Goal: Task Accomplishment & Management: Manage account settings

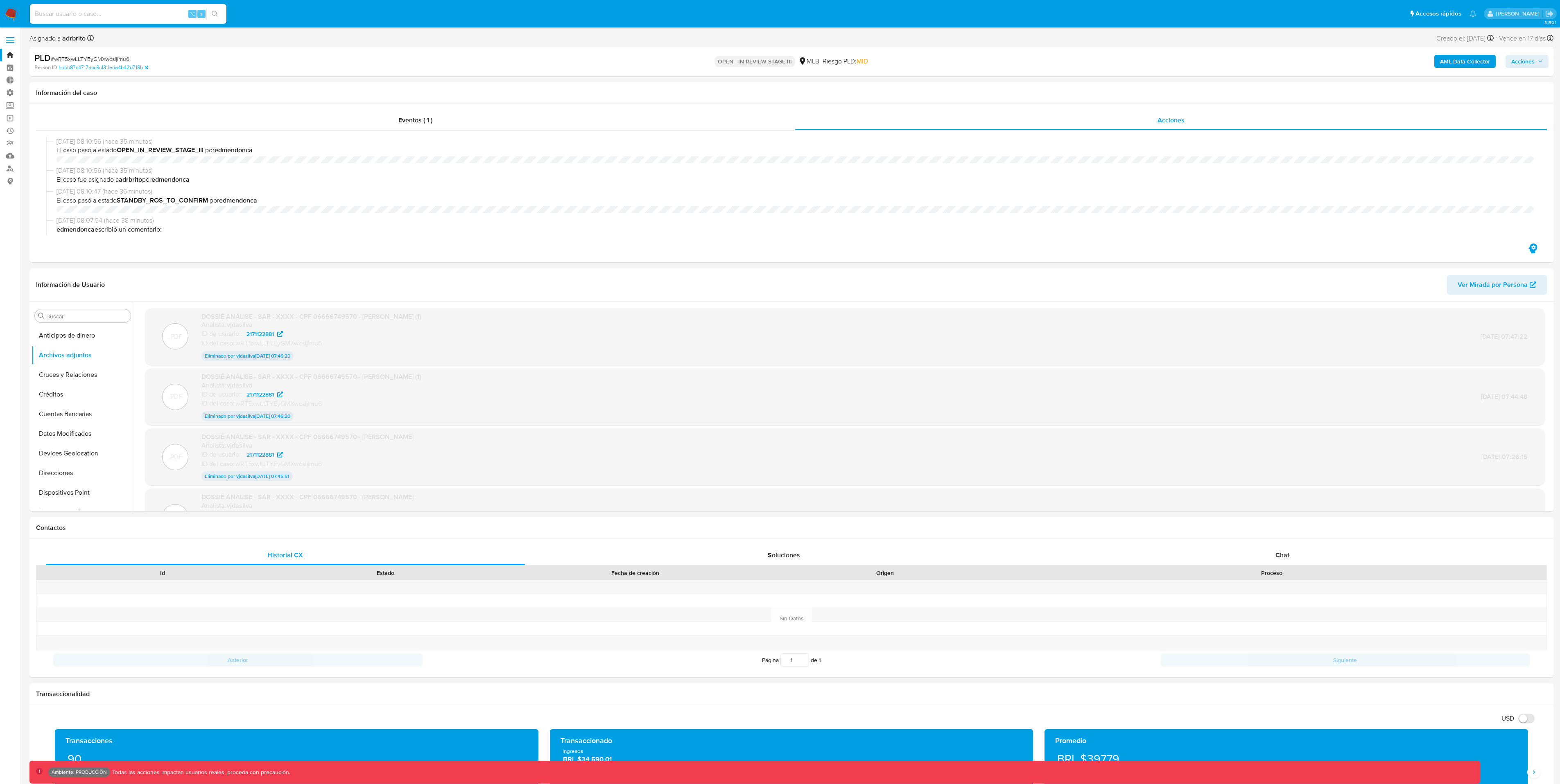
select select "10"
click at [12, 93] on label "Administración" at bounding box center [49, 93] width 98 height 13
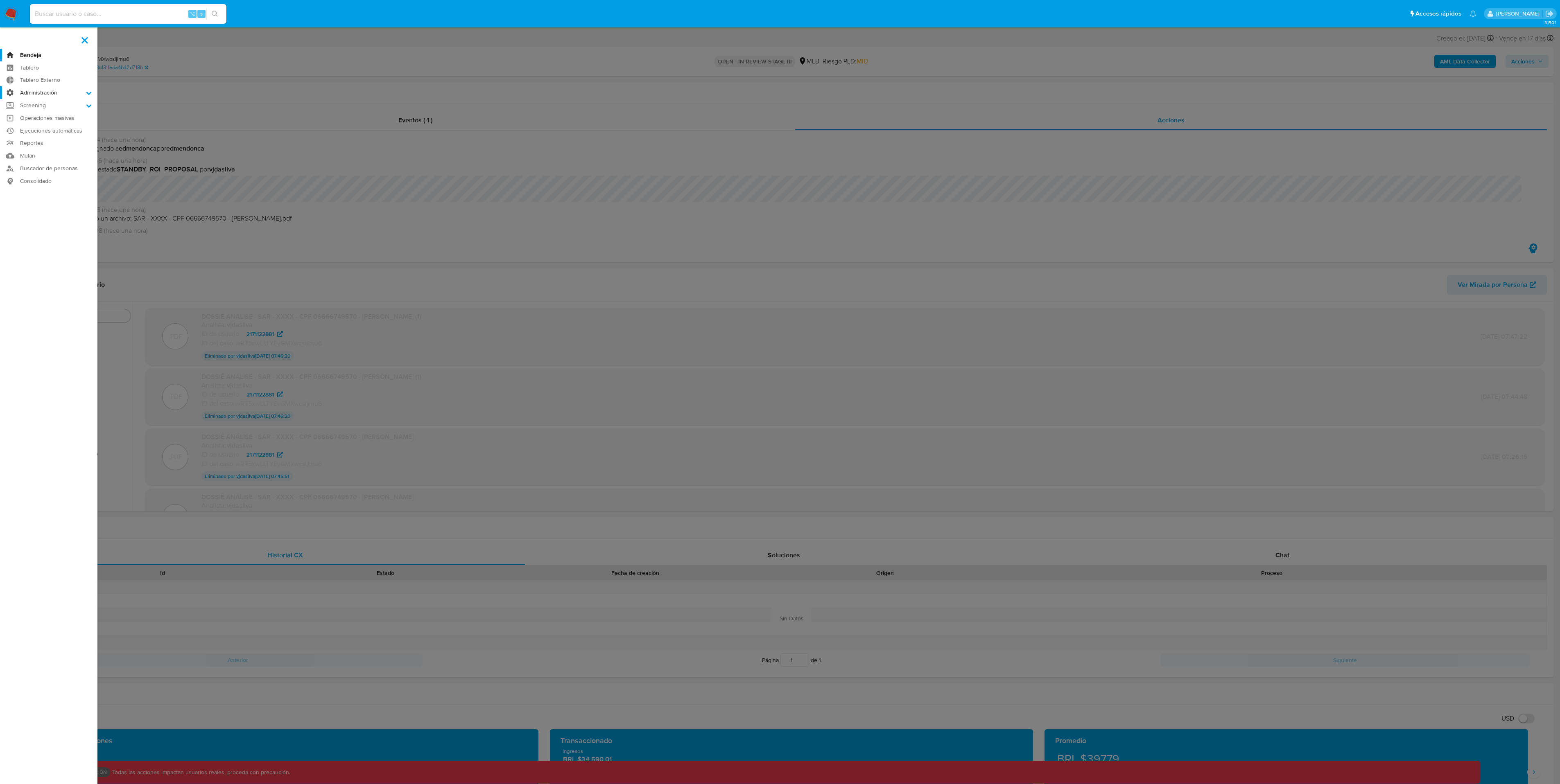
click at [0, 0] on input "Administración" at bounding box center [0, 0] width 0 height 0
click at [39, 112] on link "Roles" at bounding box center [49, 114] width 98 height 10
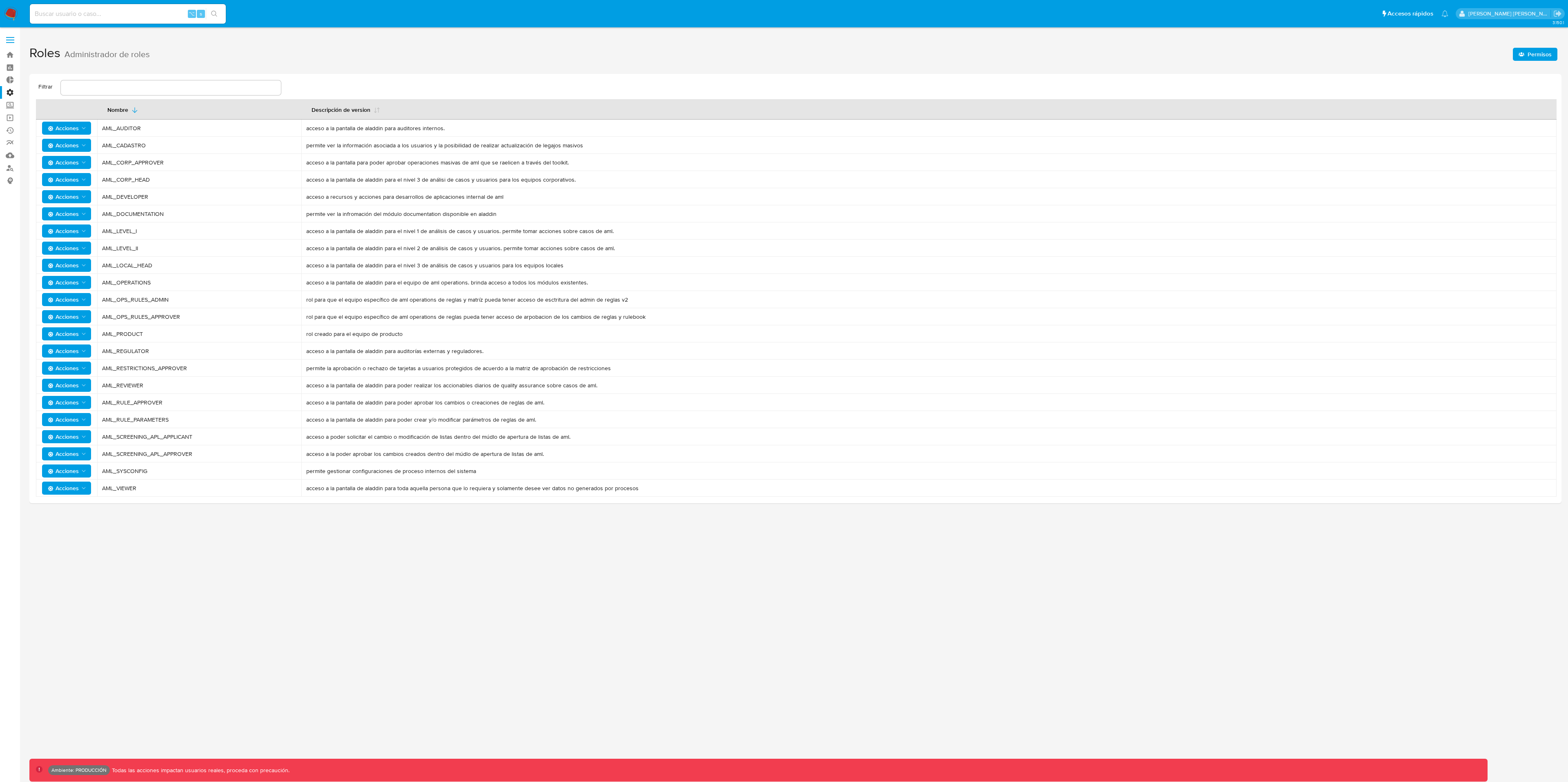
click at [1549, 54] on span "Permisos" at bounding box center [1540, 54] width 24 height 13
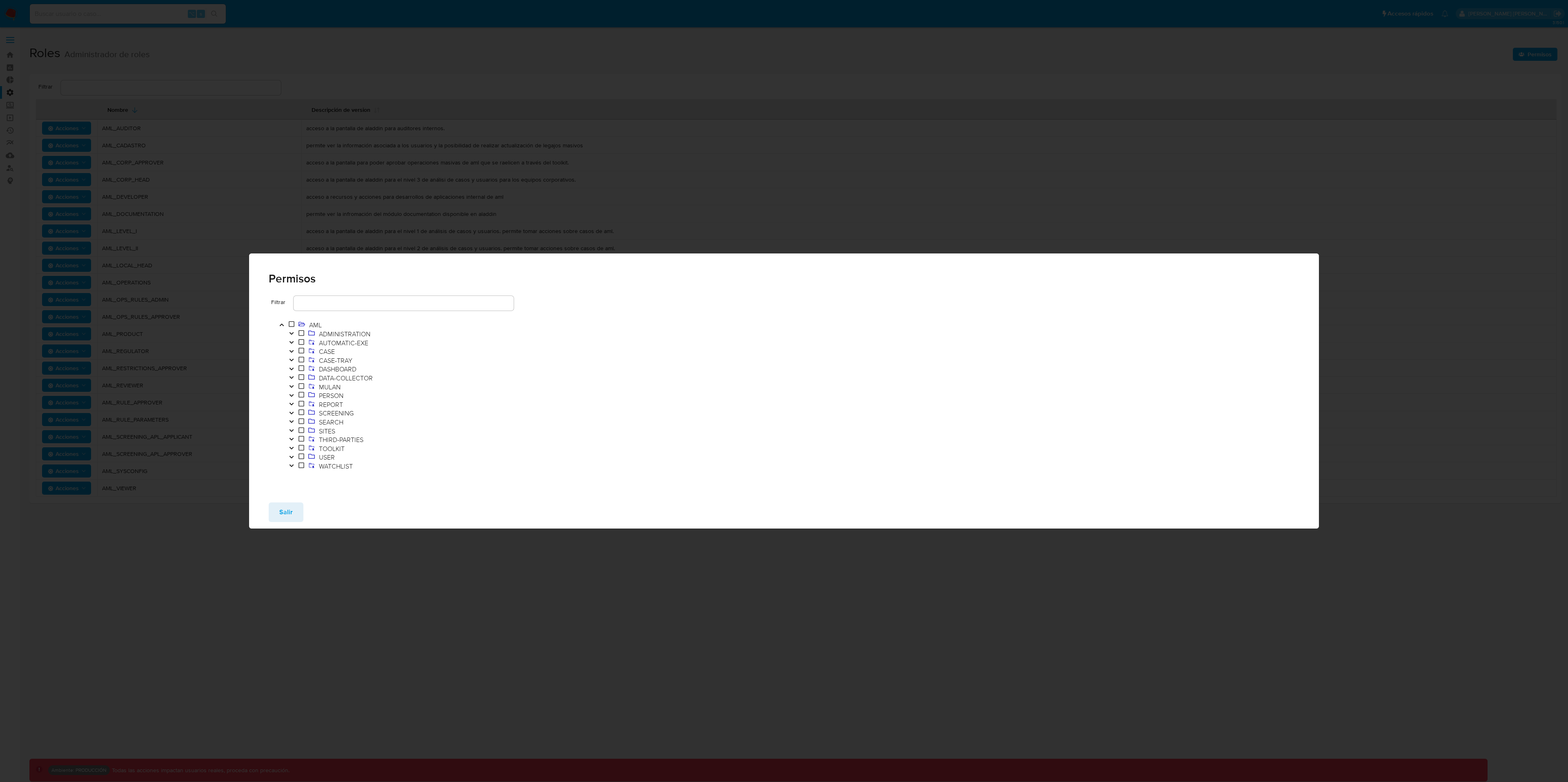
click at [293, 447] on icon "Toggle" at bounding box center [291, 449] width 4 height 2
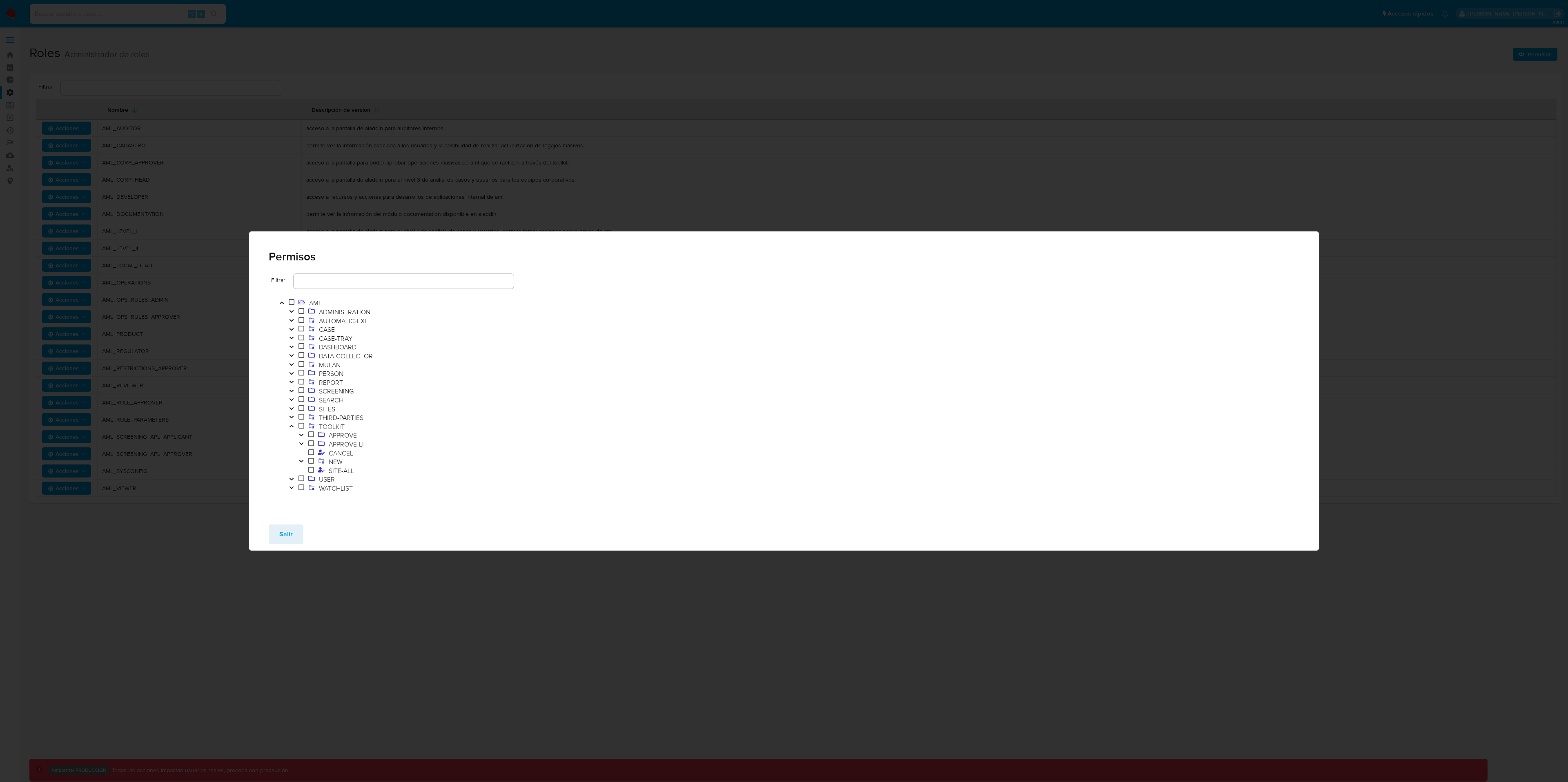
click at [303, 461] on icon "Toggle" at bounding box center [301, 461] width 5 height 5
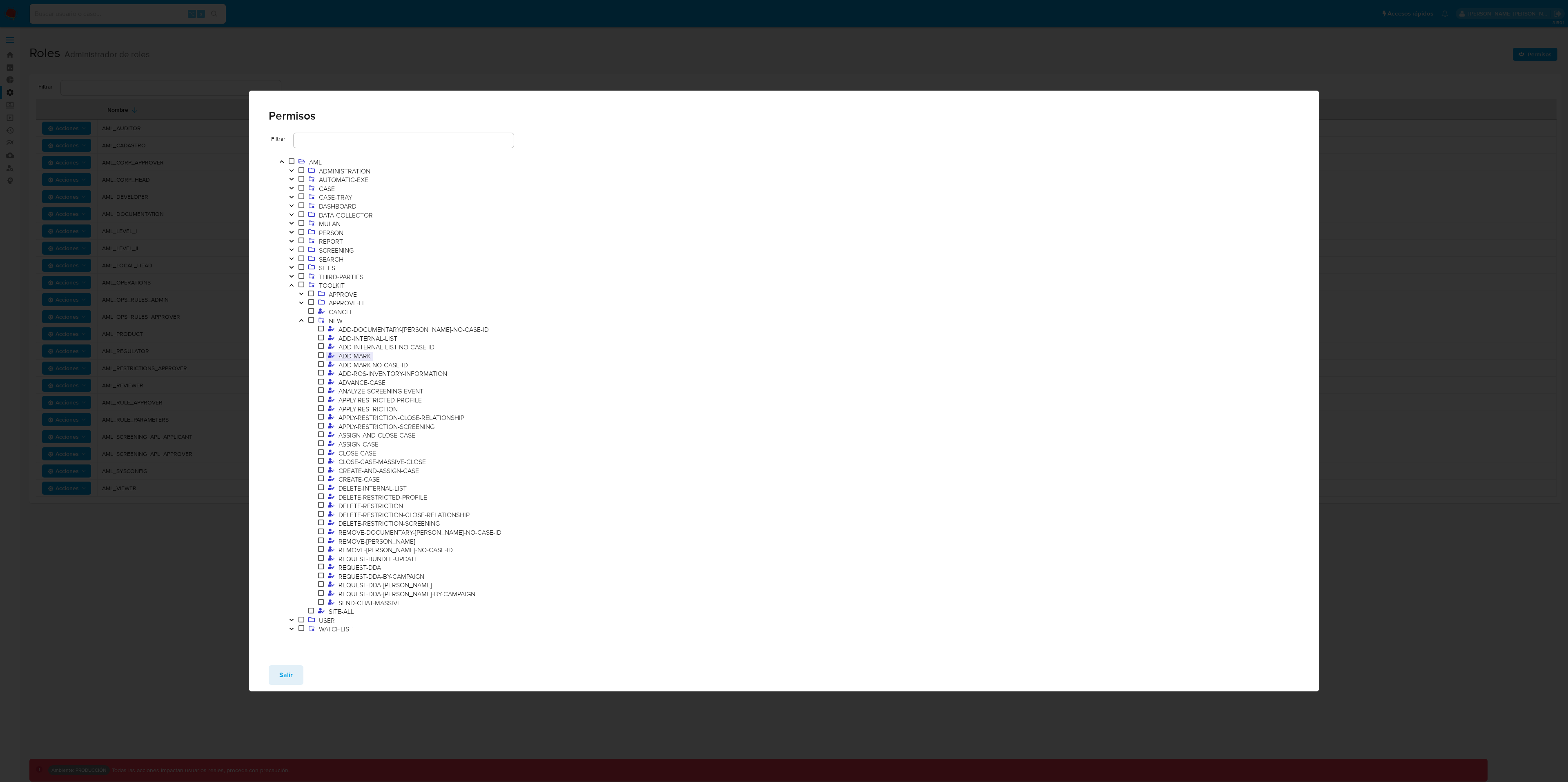
click at [346, 355] on span "ADD-MARK" at bounding box center [355, 356] width 37 height 9
click at [358, 365] on span "ADD-MARK-NO-CASE-ID" at bounding box center [373, 365] width 74 height 9
click at [365, 542] on span "REMOVE-[PERSON_NAME]" at bounding box center [377, 541] width 81 height 9
click at [410, 552] on span "REMOVE-[PERSON_NAME]-NO-CASE-ID" at bounding box center [396, 550] width 119 height 9
click at [366, 540] on span "REMOVE-[PERSON_NAME]" at bounding box center [377, 541] width 81 height 9
